Goal: Information Seeking & Learning: Learn about a topic

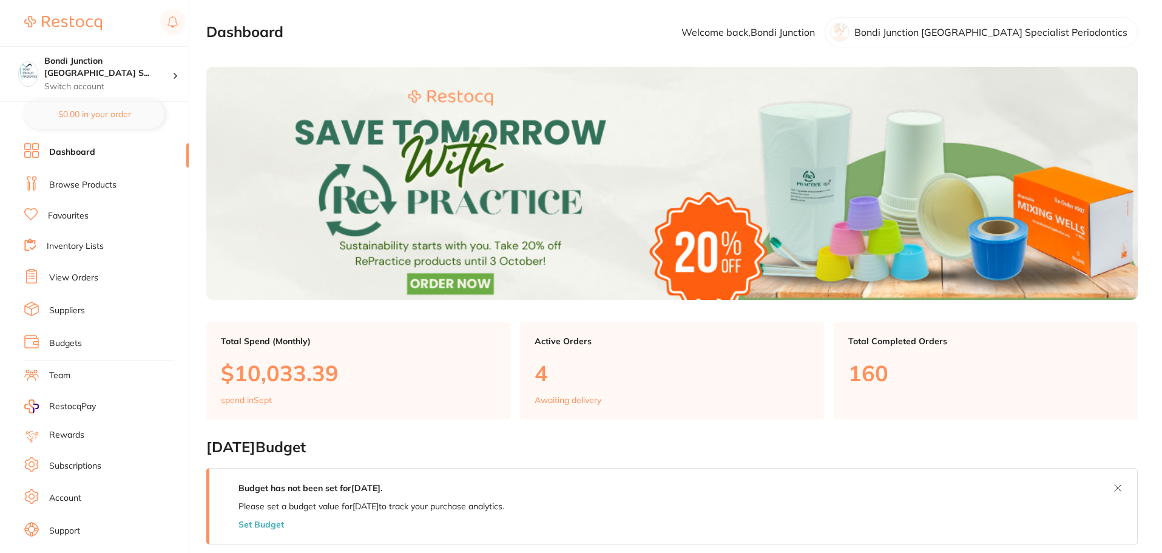
click at [89, 185] on link "Browse Products" at bounding box center [82, 185] width 67 height 12
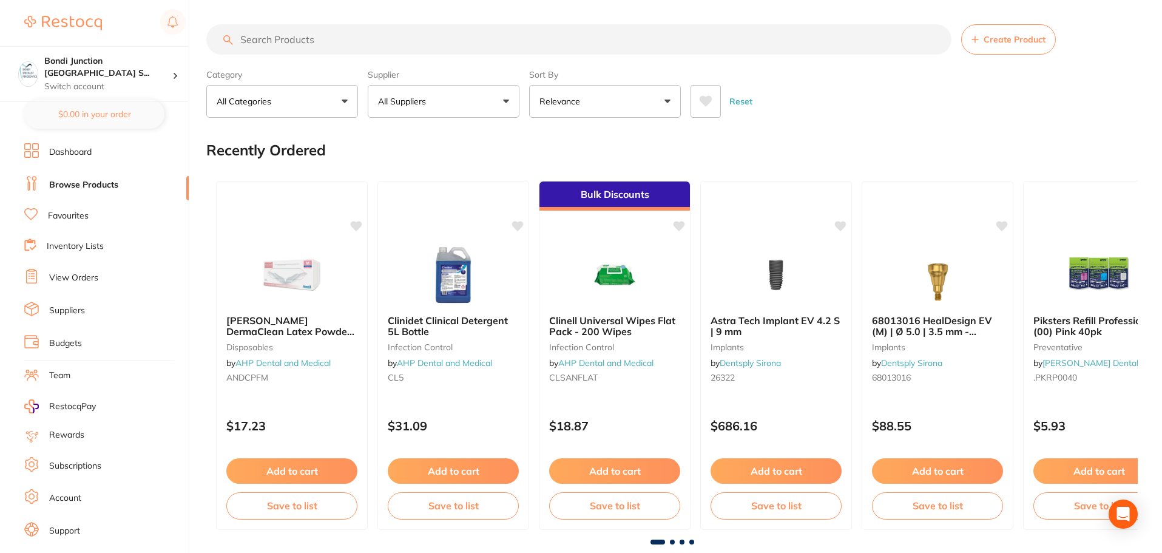
click at [297, 38] on input "search" at bounding box center [578, 39] width 745 height 30
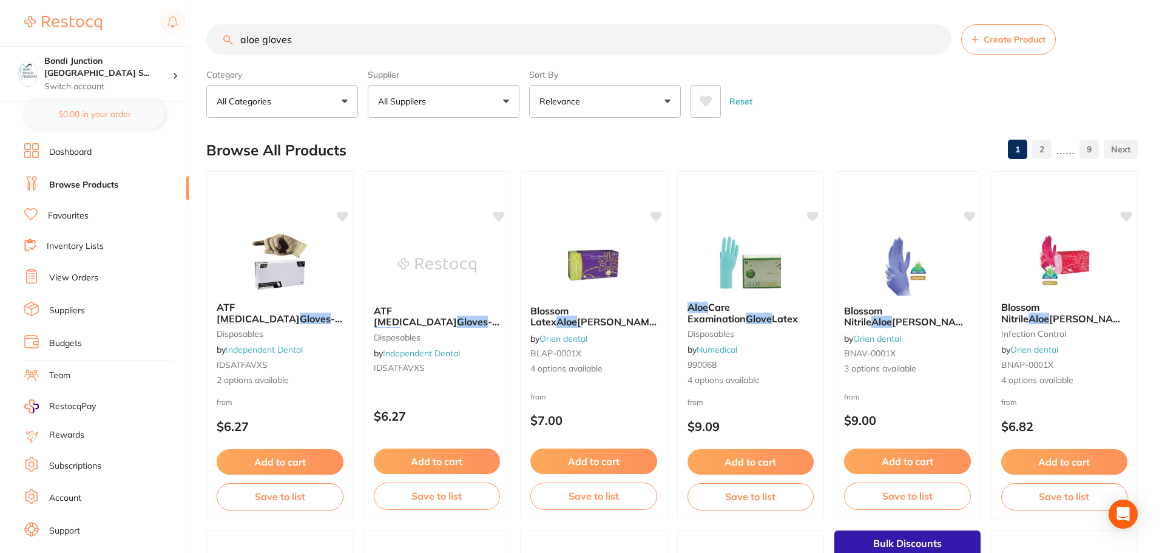
click at [510, 101] on button "All Suppliers" at bounding box center [444, 101] width 152 height 33
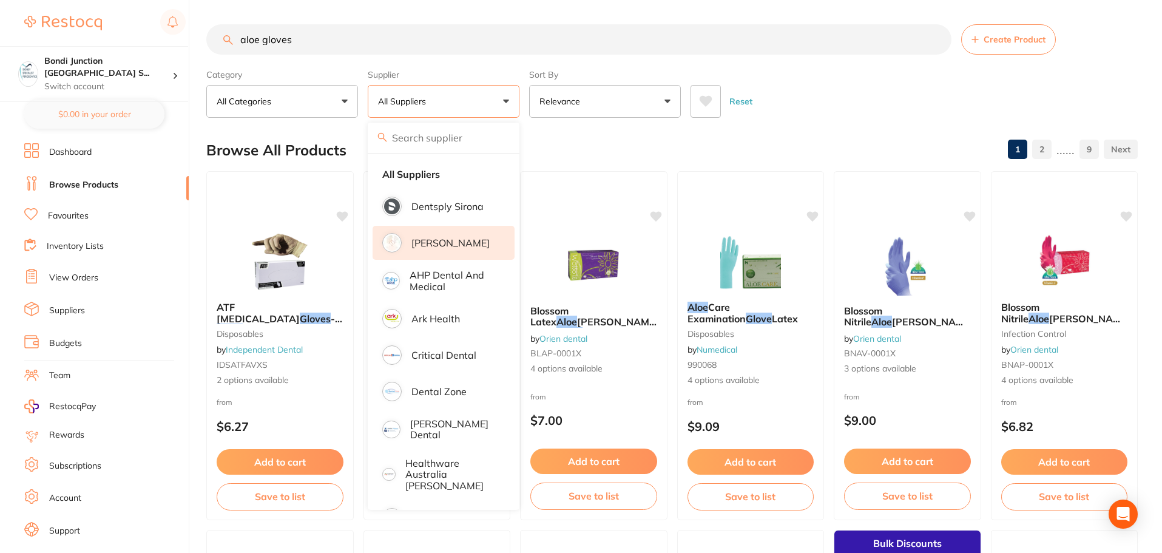
click at [462, 243] on p "[PERSON_NAME]" at bounding box center [450, 242] width 78 height 11
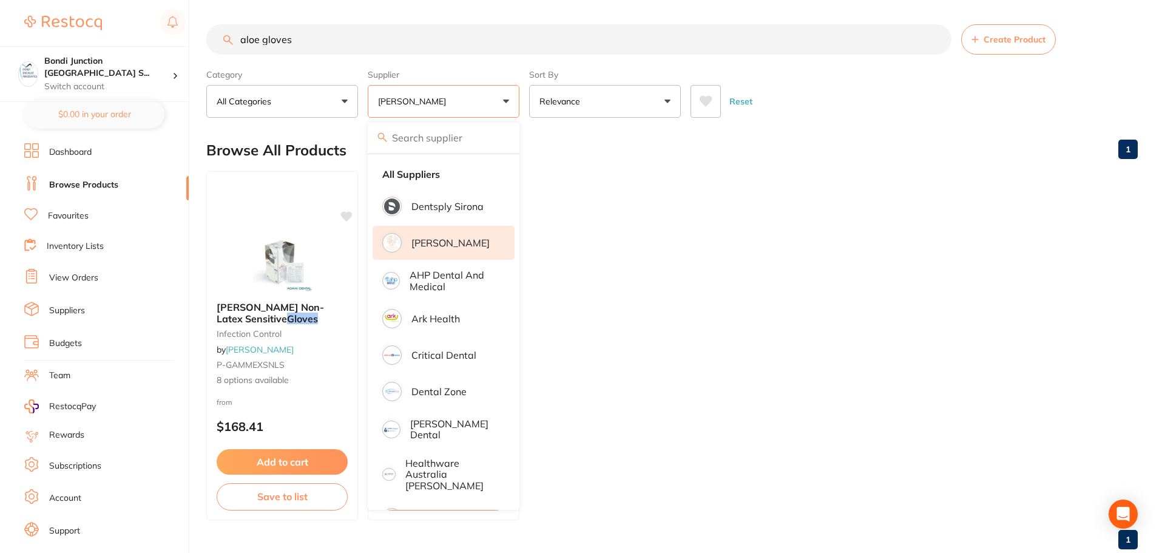
click at [154, 332] on ul "Dashboard Browse Products Favourites Inventory Lists View Orders Suppliers Budg…" at bounding box center [106, 352] width 164 height 419
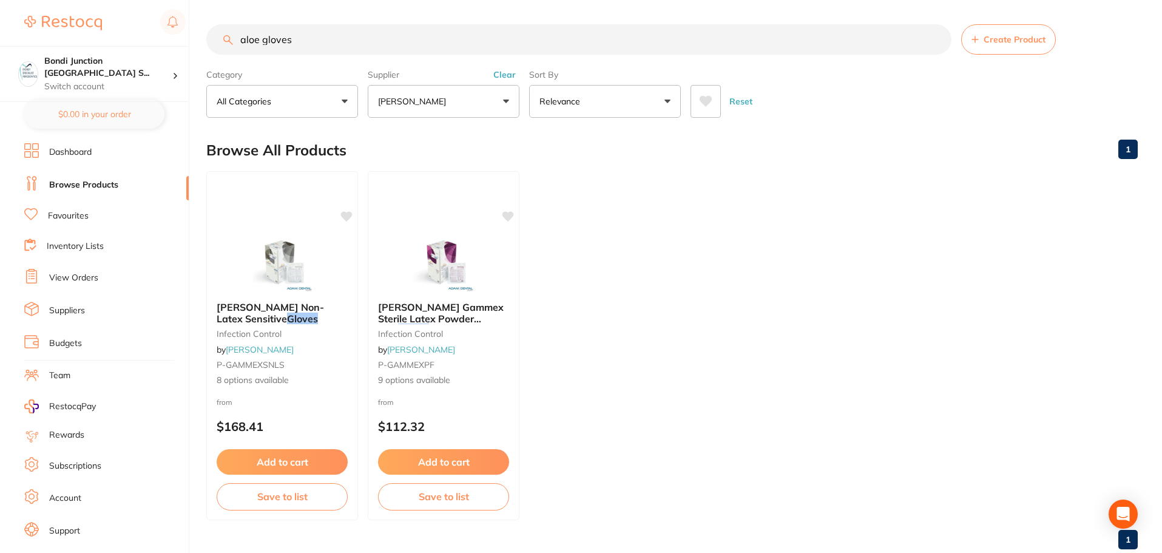
click at [300, 35] on input "aloe gloves" at bounding box center [578, 39] width 745 height 30
type input "a"
type input "gloves"
click at [502, 101] on button "[PERSON_NAME]" at bounding box center [444, 101] width 152 height 33
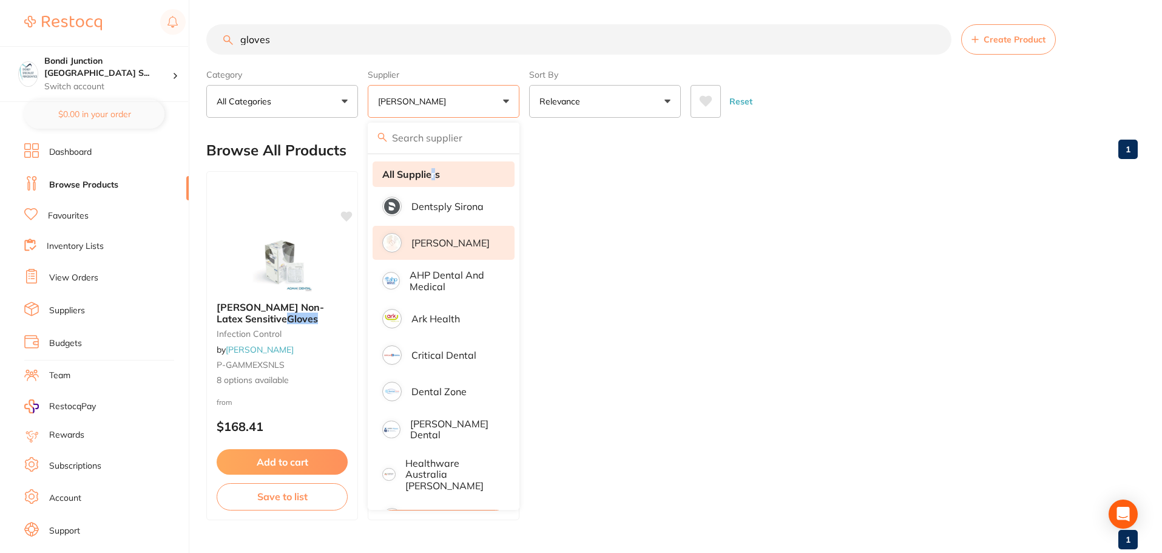
click at [434, 178] on strong "All Suppliers" at bounding box center [411, 174] width 58 height 11
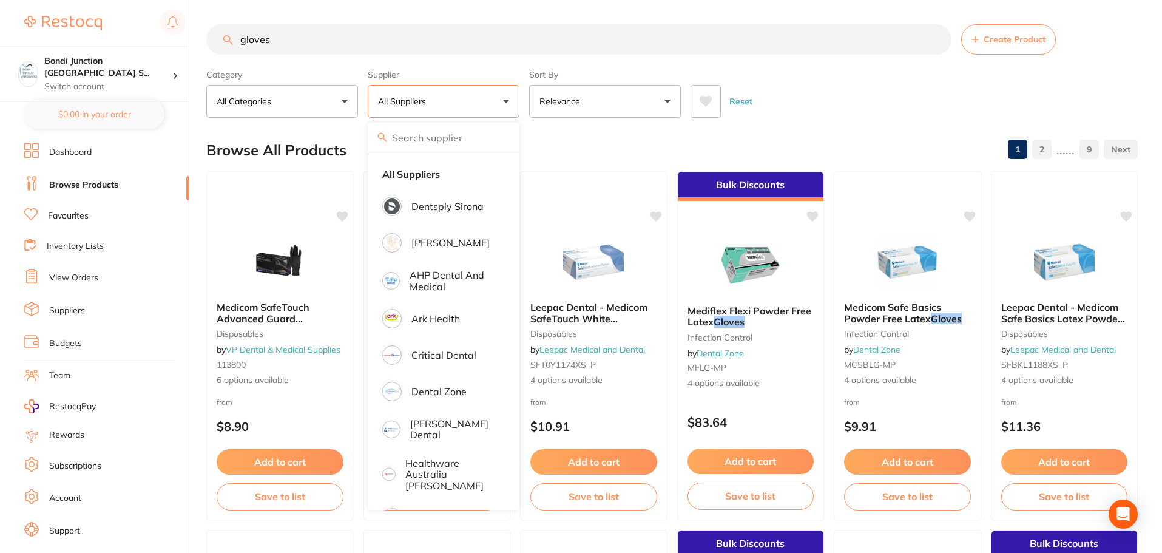
click at [822, 115] on div "Reset" at bounding box center [908, 96] width 437 height 42
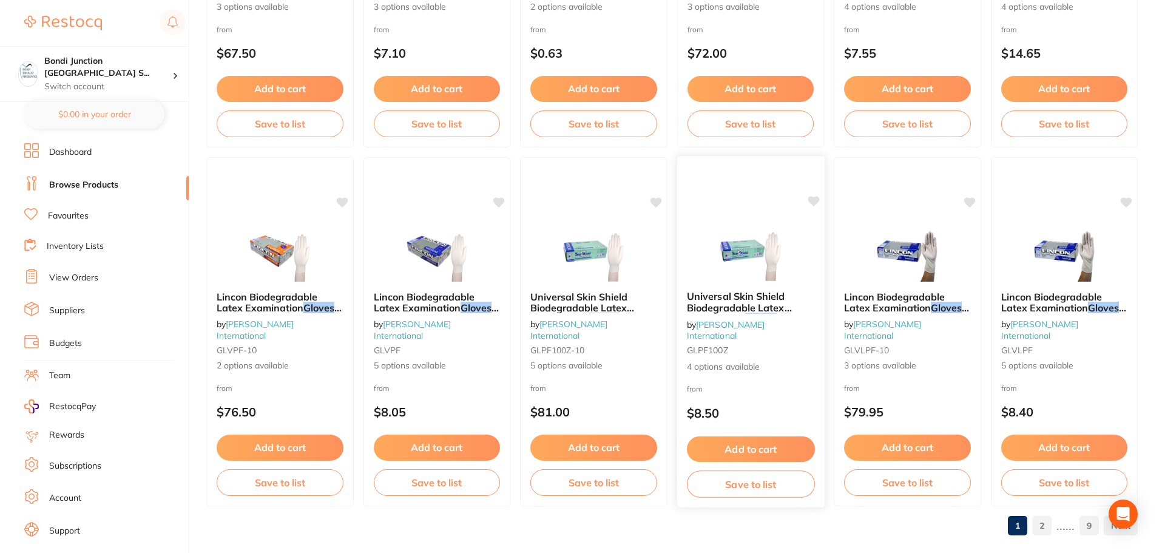
scroll to position [2899, 0]
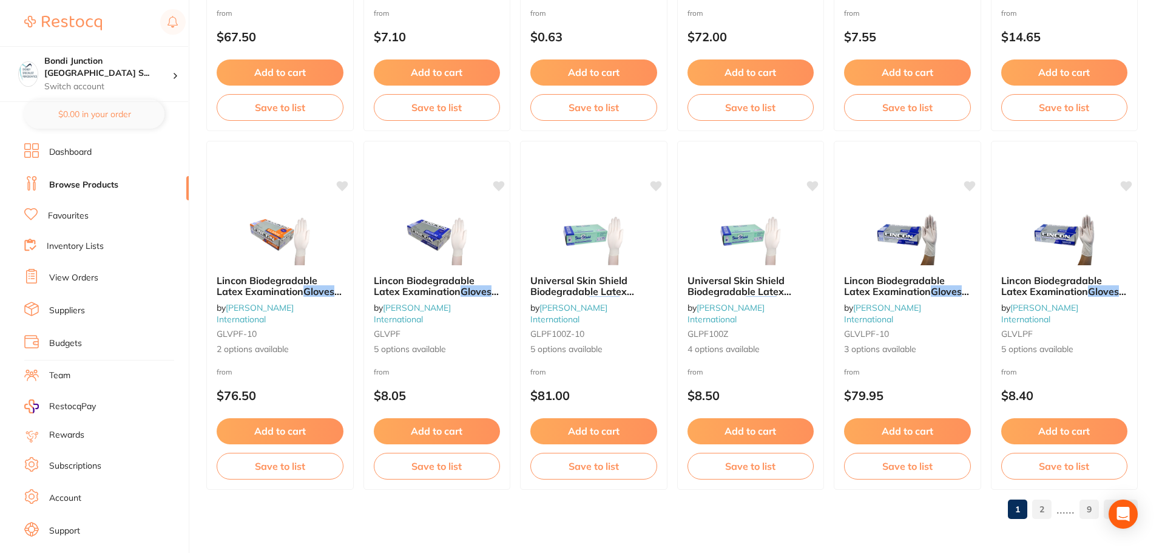
click at [1043, 508] on link "2" at bounding box center [1041, 509] width 19 height 24
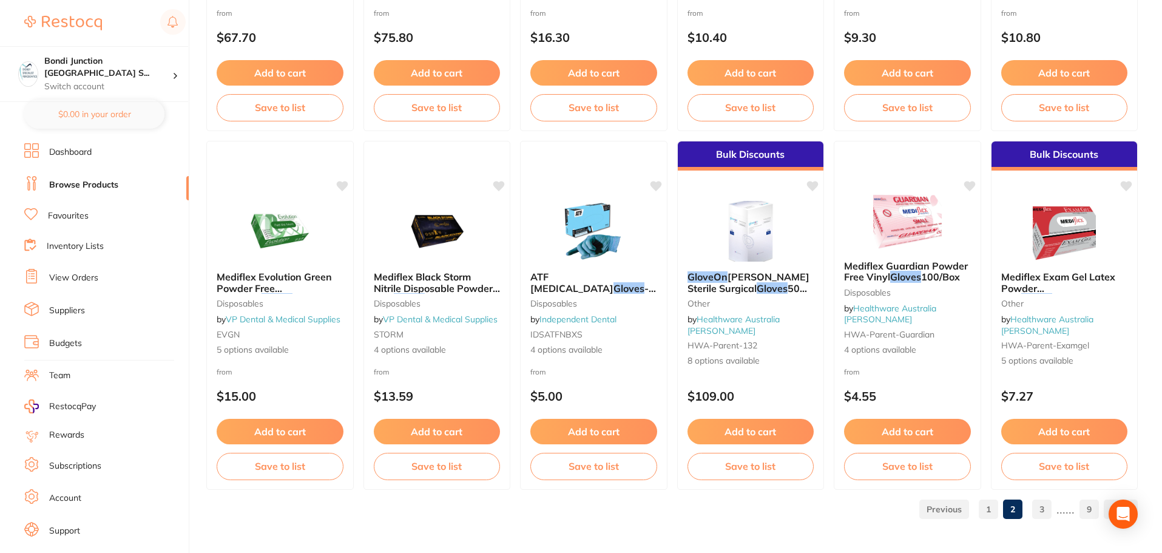
click at [1039, 505] on link "3" at bounding box center [1041, 509] width 19 height 24
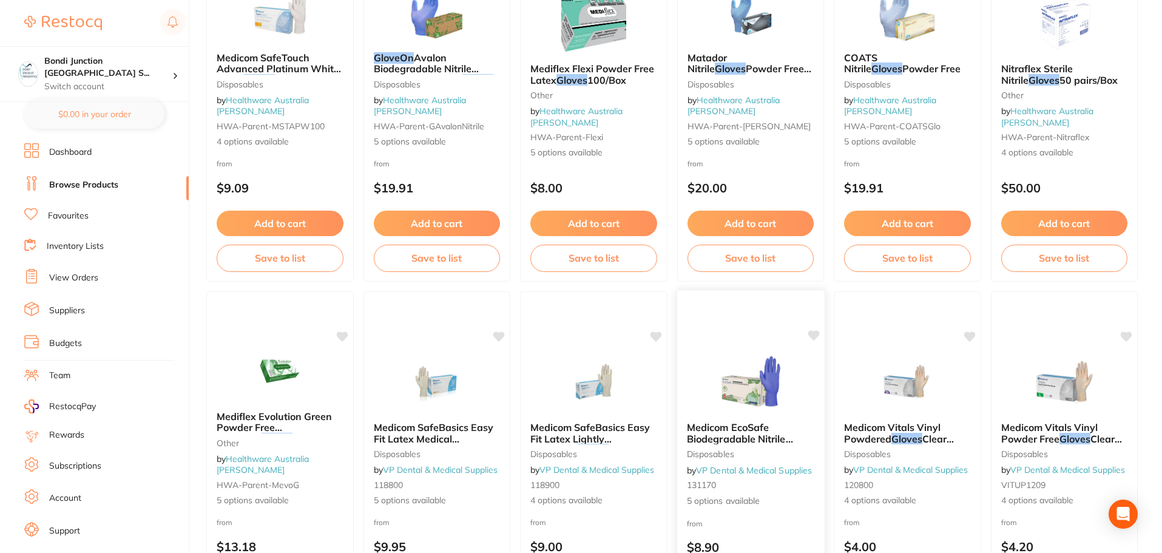
scroll to position [0, 0]
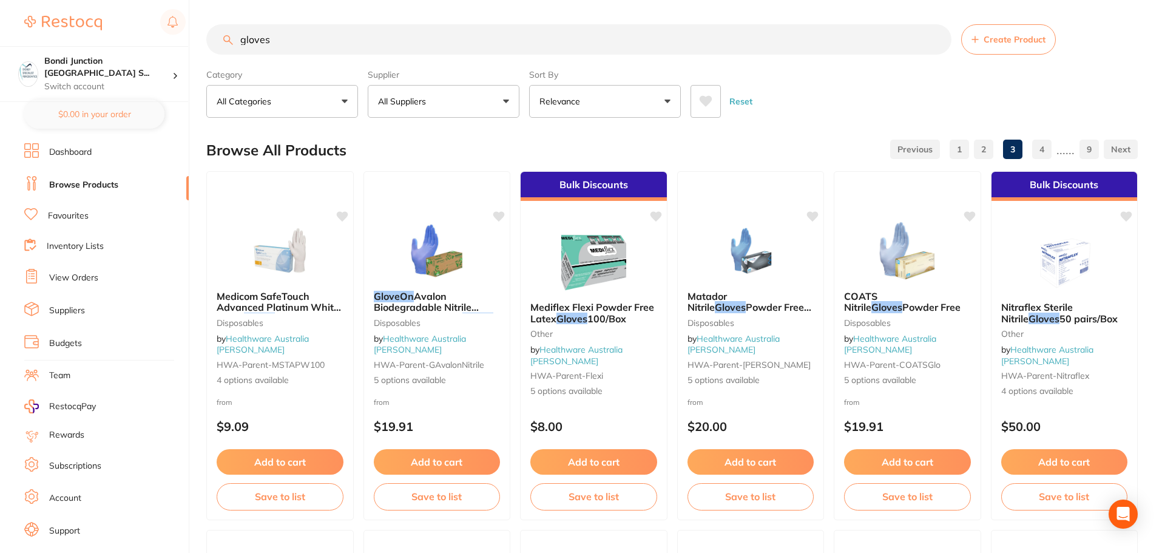
click at [505, 103] on button "All Suppliers" at bounding box center [444, 101] width 152 height 33
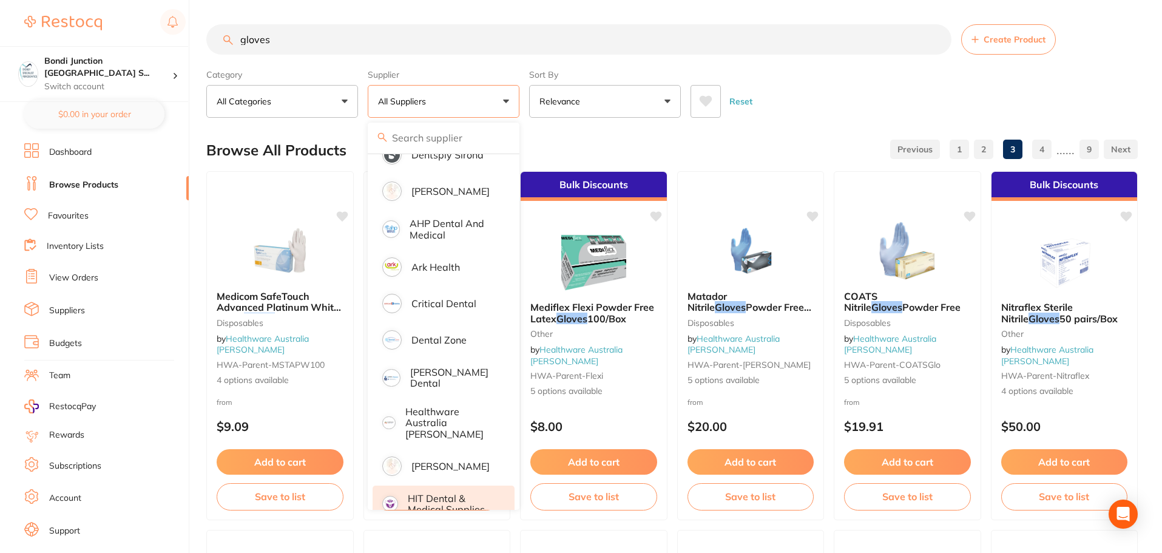
scroll to position [182, 0]
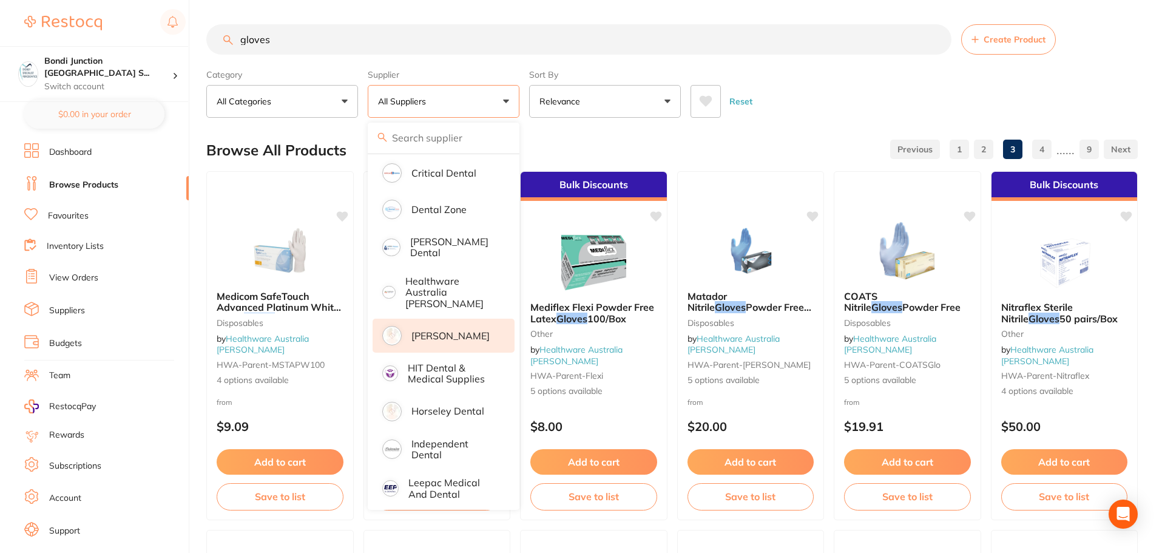
click at [468, 330] on p "[PERSON_NAME]" at bounding box center [450, 335] width 78 height 11
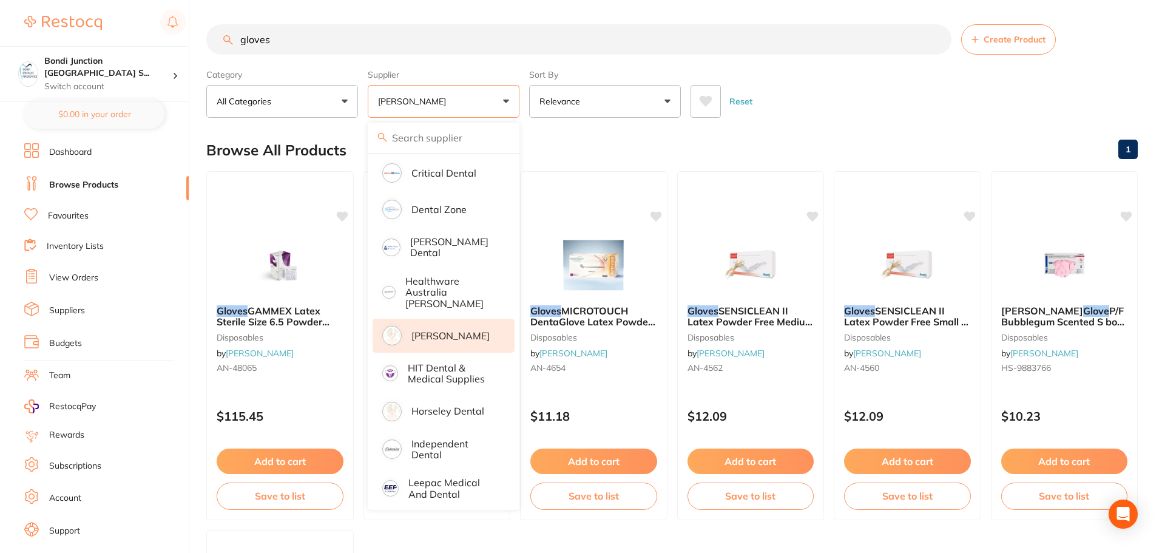
click at [917, 138] on div "Browse All Products 1" at bounding box center [671, 150] width 931 height 41
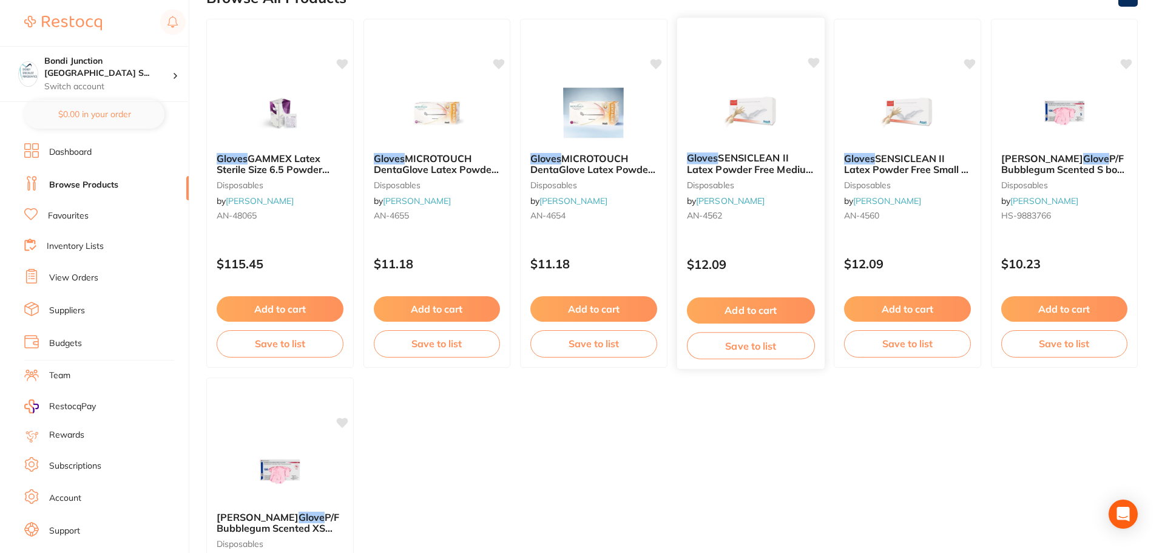
scroll to position [0, 0]
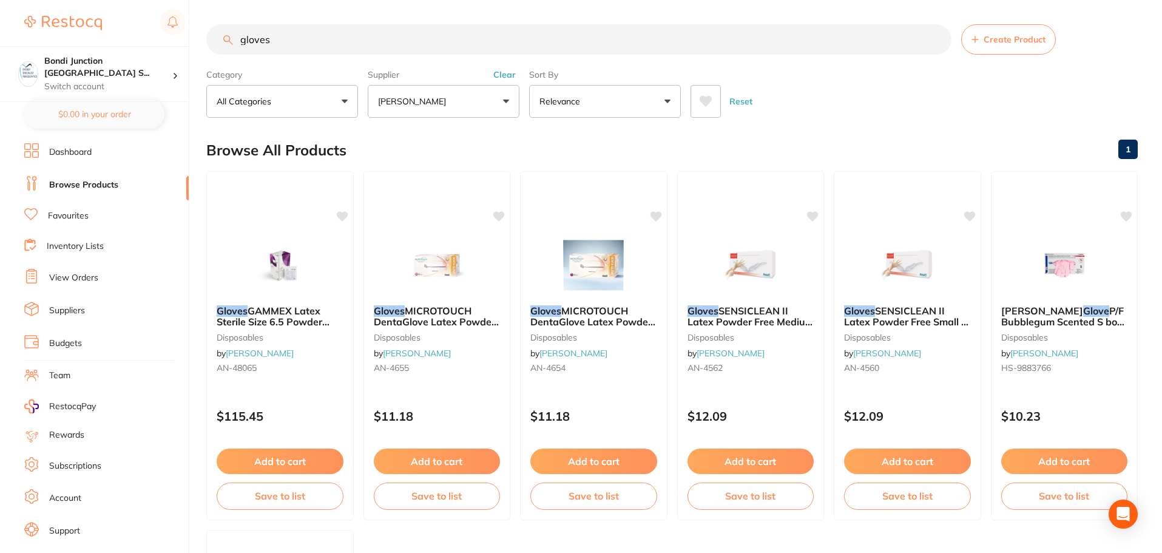
click at [498, 102] on button "[PERSON_NAME]" at bounding box center [444, 101] width 152 height 33
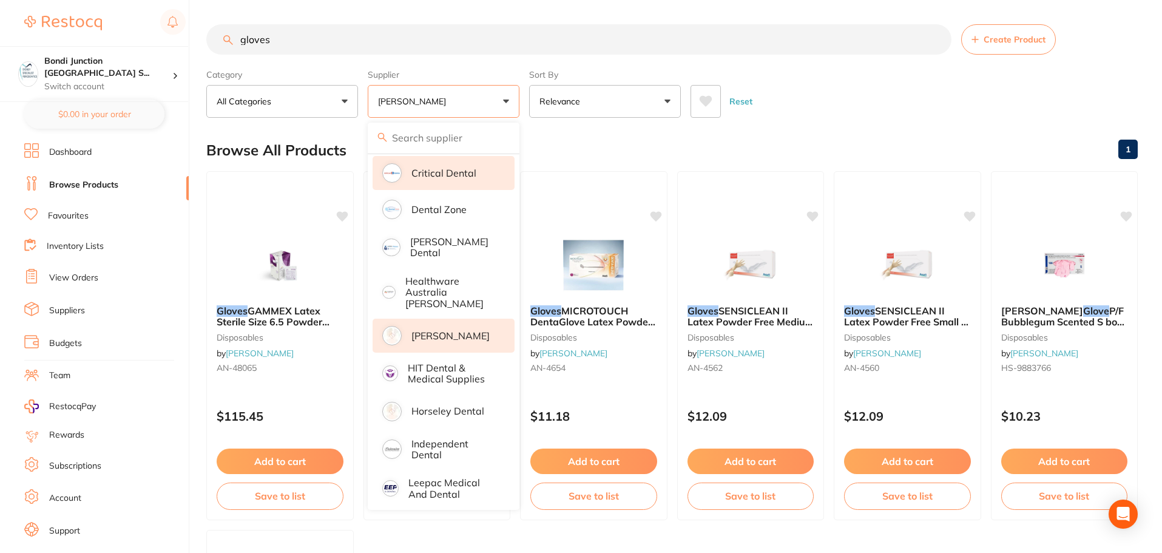
click at [468, 179] on li "Critical Dental" at bounding box center [444, 173] width 142 height 34
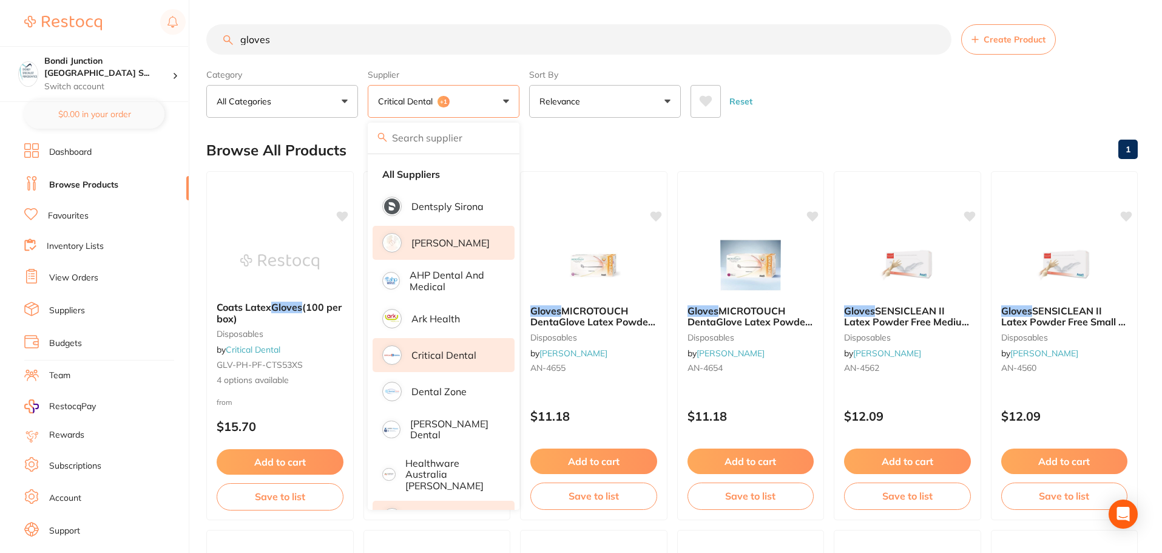
click at [446, 250] on li "[PERSON_NAME]" at bounding box center [444, 243] width 142 height 34
